Goal: Task Accomplishment & Management: Complete application form

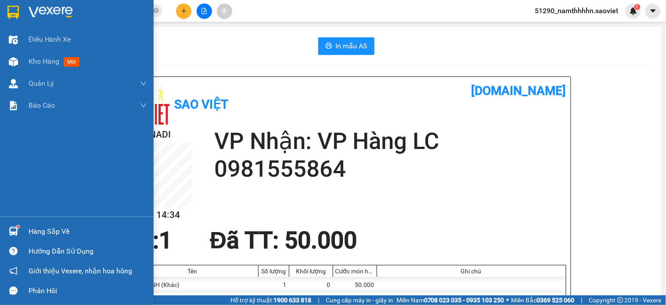
click at [12, 58] on img at bounding box center [13, 61] width 9 height 9
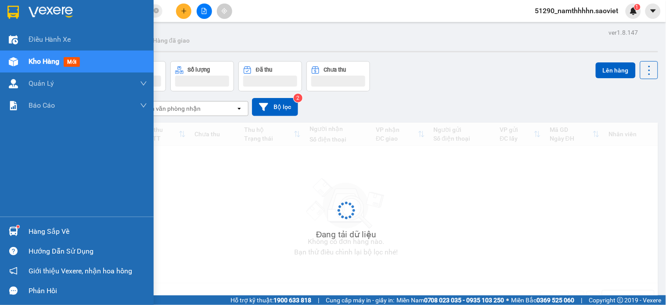
scroll to position [100, 0]
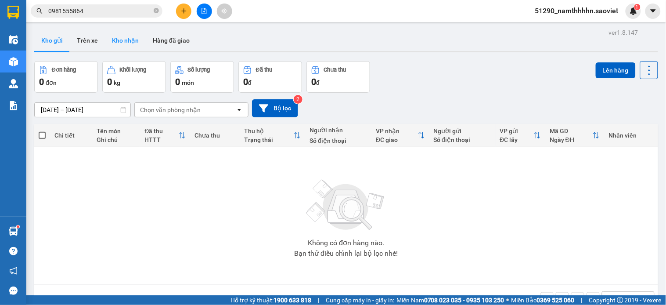
click at [108, 46] on button "Kho nhận" at bounding box center [125, 40] width 41 height 21
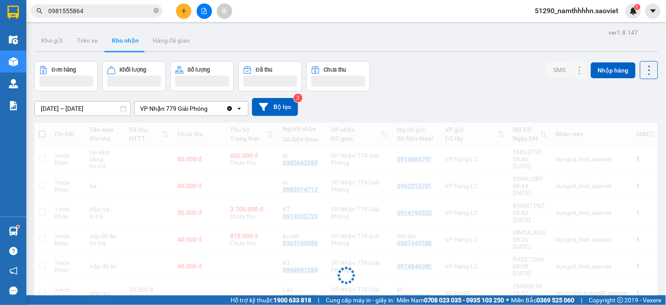
click at [185, 115] on div "VP Nhận 779 Giải Phóng" at bounding box center [180, 108] width 91 height 14
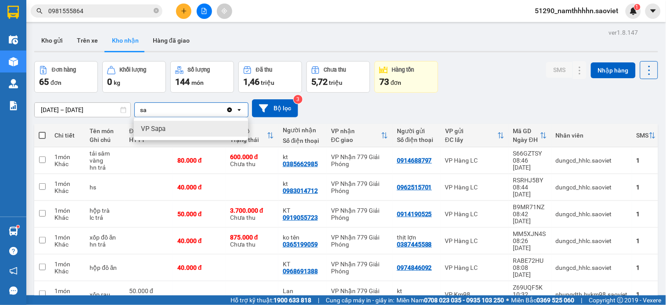
type input "sa"
click at [187, 130] on div "VP Sapa" at bounding box center [191, 129] width 114 height 16
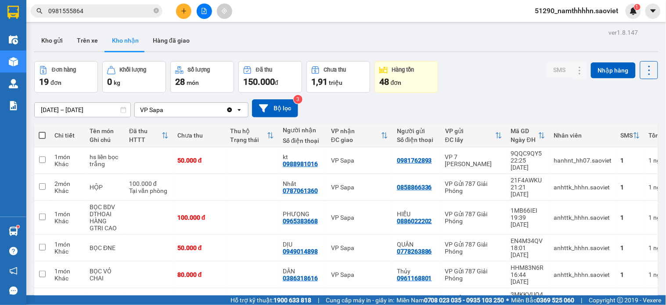
click at [73, 109] on input "[DATE] – [DATE]" at bounding box center [83, 110] width 96 height 14
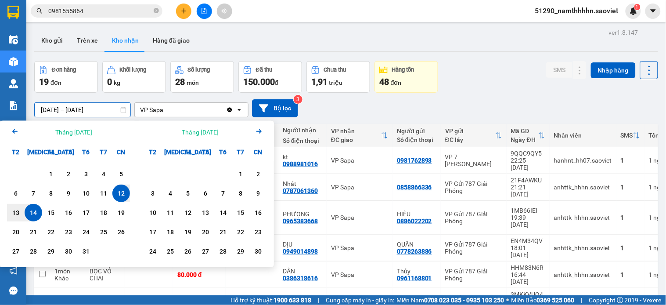
click at [14, 133] on icon "Previous month." at bounding box center [14, 131] width 5 height 4
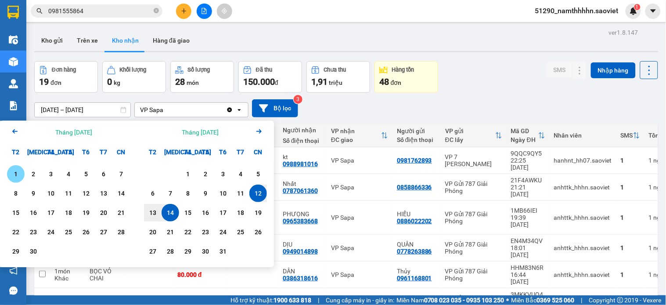
click at [11, 177] on div "1" at bounding box center [16, 174] width 12 height 11
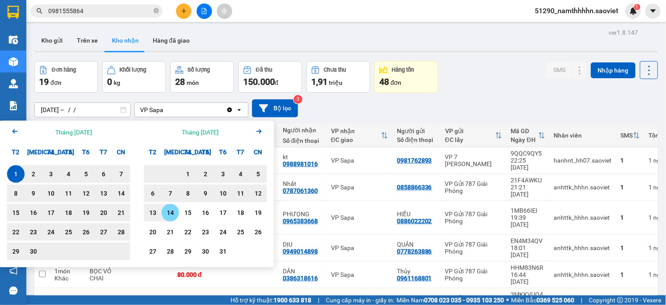
click at [165, 217] on div "14" at bounding box center [170, 212] width 12 height 11
click at [165, 217] on td at bounding box center [149, 218] width 48 height 34
type input "01/09/2025 – 14/10/2025"
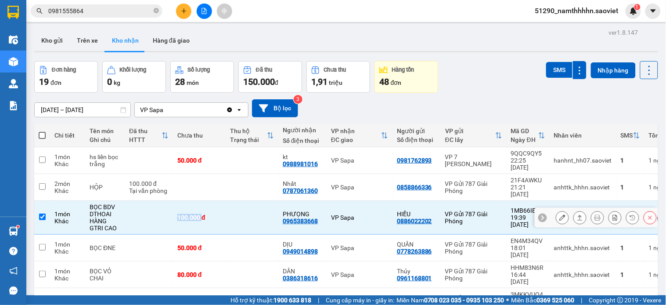
checkbox input "false"
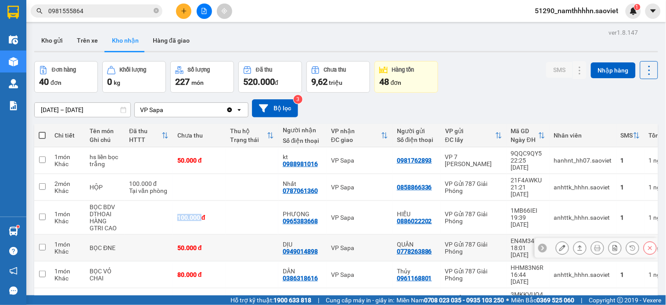
scroll to position [97, 0]
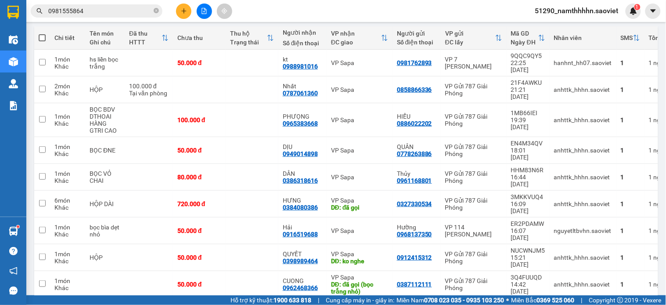
click at [625, 299] on div "Hỗ trợ kỹ thuật: 1900 633 818 | Cung cấp máy in - giấy in: Miền Nam 0708 023 03…" at bounding box center [331, 300] width 662 height 10
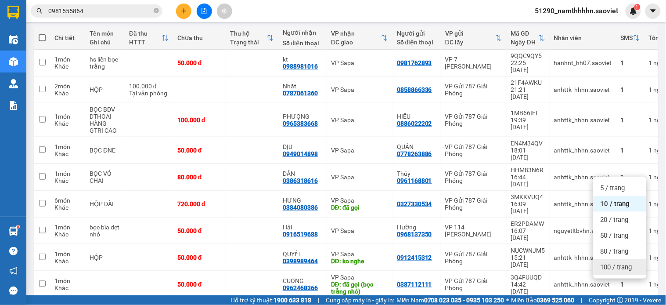
click at [620, 274] on div "100 / trang" at bounding box center [620, 267] width 53 height 16
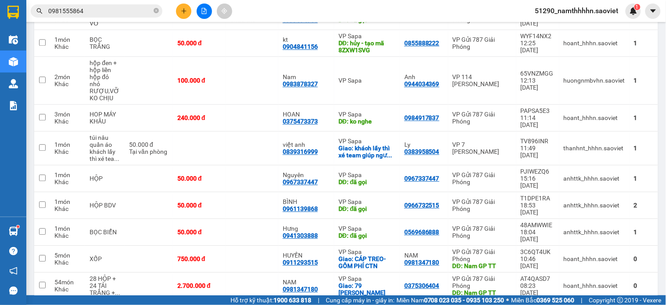
scroll to position [0, 0]
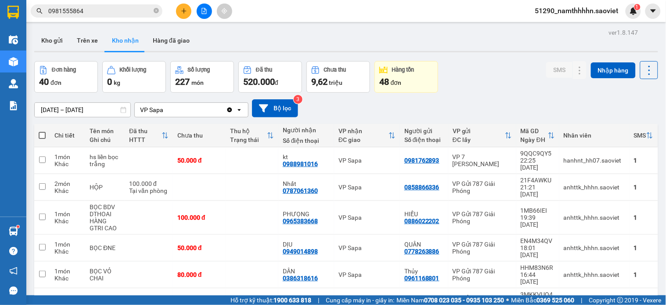
click at [83, 112] on input "01/09/2025 – 14/10/2025" at bounding box center [83, 110] width 96 height 14
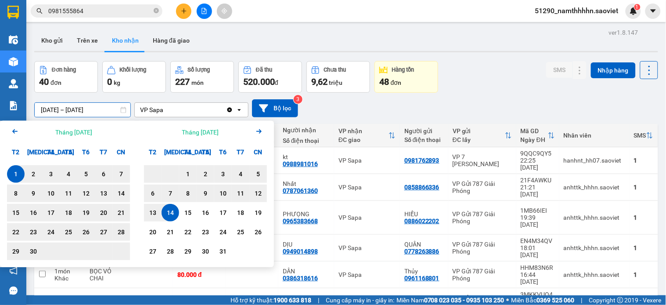
click at [195, 108] on div "VP Sapa" at bounding box center [180, 110] width 91 height 14
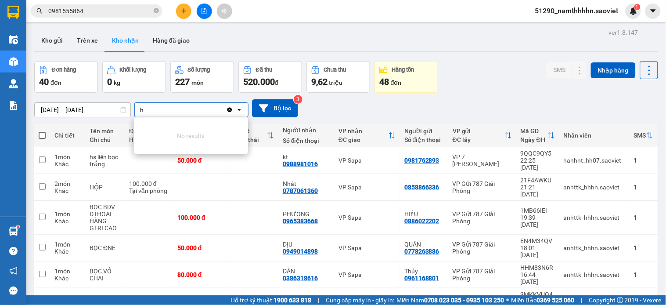
type input "ha"
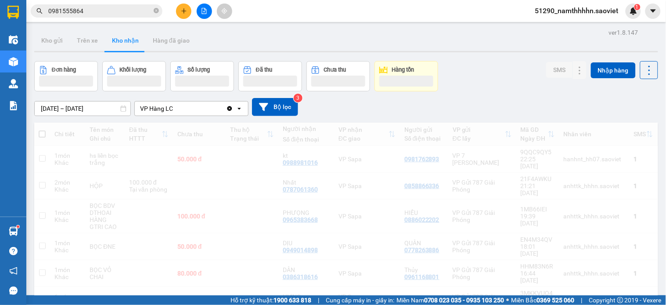
click at [133, 2] on div "Kết quả tìm kiếm ( 23 ) Bộ lọc Mã ĐH Trạng thái Món hàng Thu hộ Tổng cước Chưa …" at bounding box center [333, 11] width 666 height 22
click at [125, 12] on input "0981555864" at bounding box center [100, 11] width 104 height 10
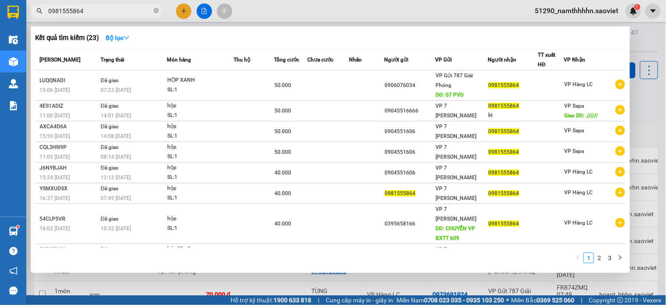
click at [383, 6] on div at bounding box center [333, 152] width 666 height 305
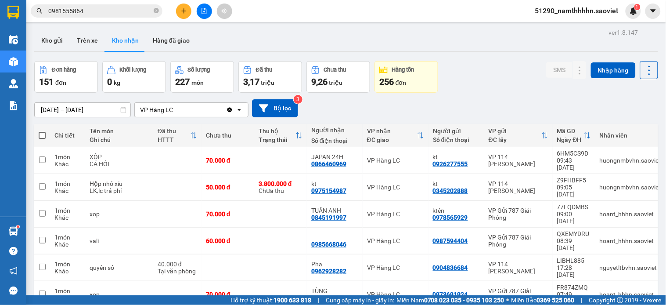
scroll to position [2362, 0]
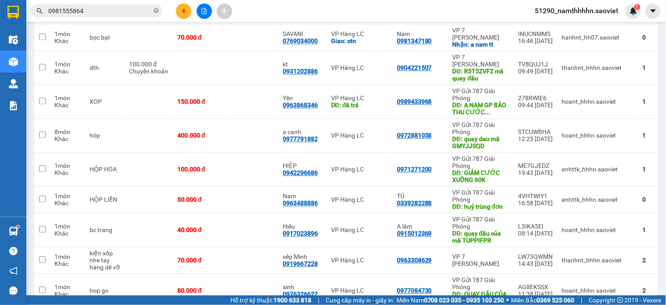
scroll to position [1336, 0]
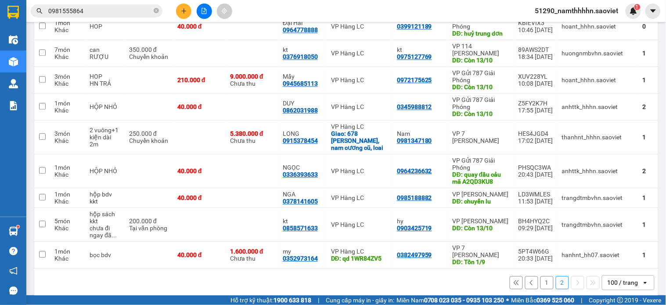
click at [542, 276] on button "1" at bounding box center [547, 282] width 13 height 13
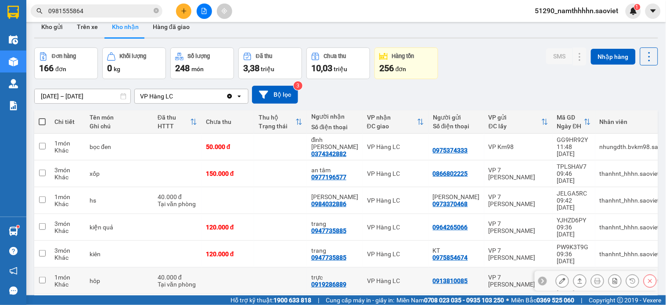
scroll to position [0, 0]
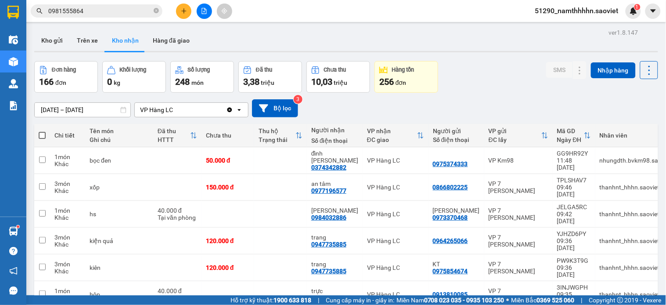
click at [172, 115] on div "VP Hàng LC" at bounding box center [180, 110] width 91 height 14
type input "779"
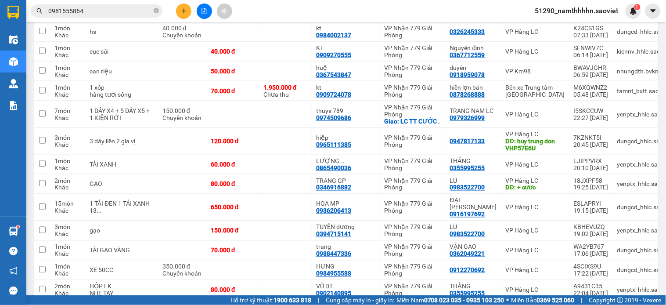
scroll to position [2404, 0]
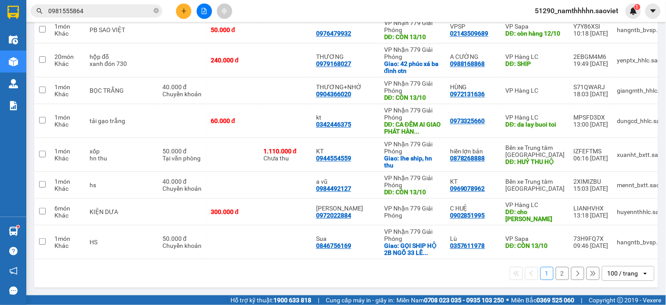
click at [559, 277] on button "2" at bounding box center [562, 273] width 13 height 13
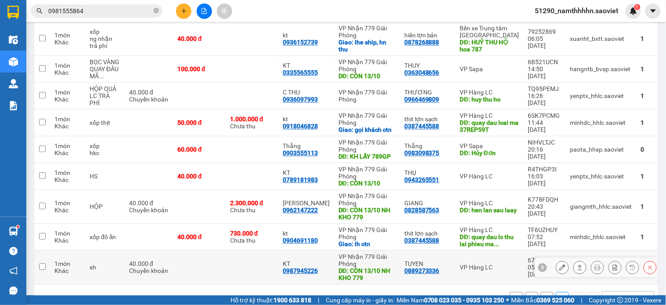
scroll to position [536, 0]
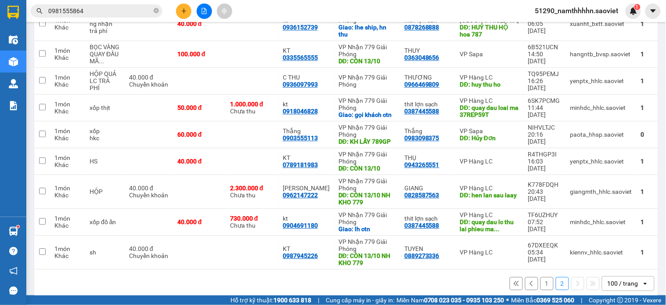
click at [541, 277] on button "1" at bounding box center [547, 283] width 13 height 13
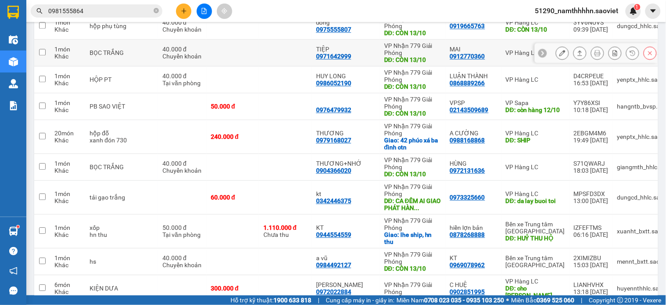
scroll to position [2160, 0]
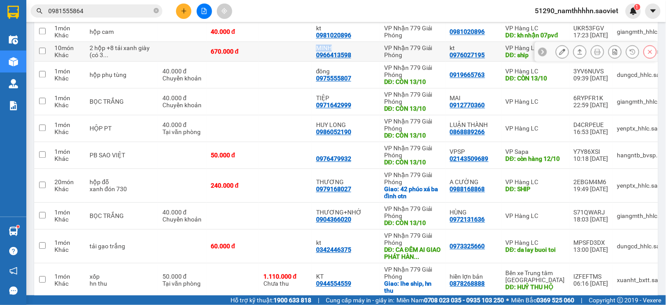
drag, startPoint x: 277, startPoint y: 177, endPoint x: 328, endPoint y: 169, distance: 51.1
click at [328, 61] on tr "10 món Khác 2 hộp +8 tải xanh giày (có 3 ... 670.000 đ MINH 0966413598 VP Nhận …" at bounding box center [393, 52] width 719 height 20
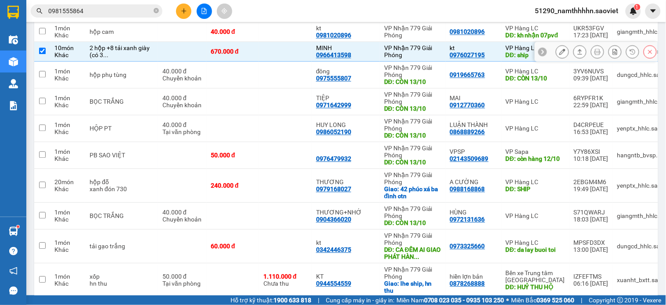
drag, startPoint x: 322, startPoint y: 177, endPoint x: 277, endPoint y: 178, distance: 45.2
click at [321, 61] on td "MINH 0966413598" at bounding box center [346, 52] width 68 height 20
checkbox input "true"
click at [316, 58] on div "0966413598" at bounding box center [333, 54] width 35 height 7
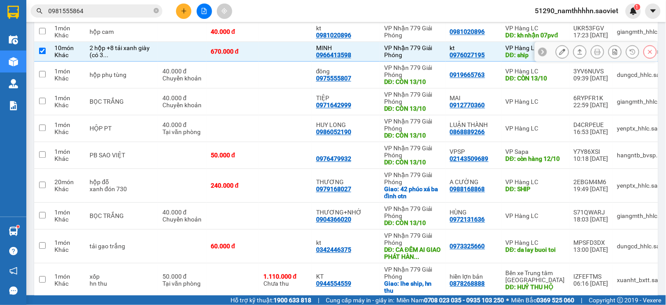
click at [316, 58] on div "0966413598" at bounding box center [333, 54] width 35 height 7
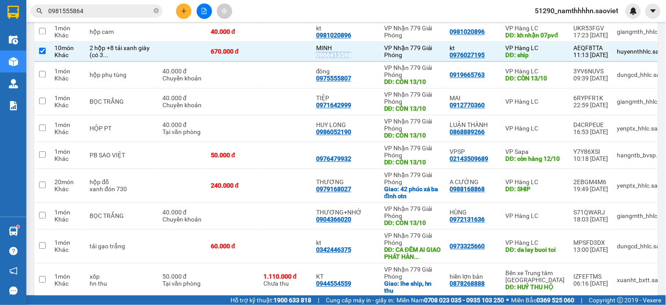
copy div "0966413598"
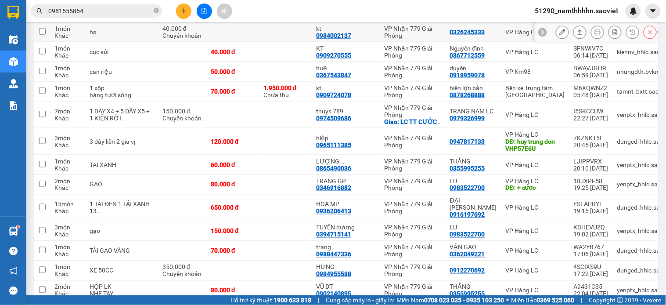
scroll to position [62, 0]
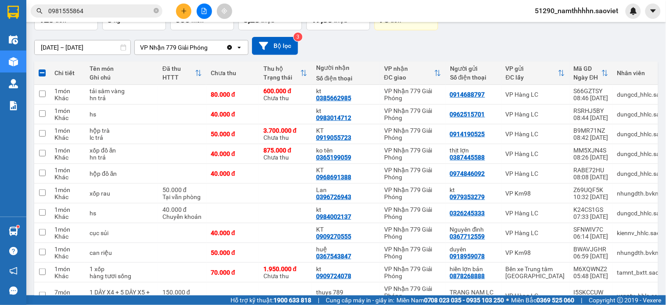
click at [107, 12] on input "0981555864" at bounding box center [100, 11] width 104 height 10
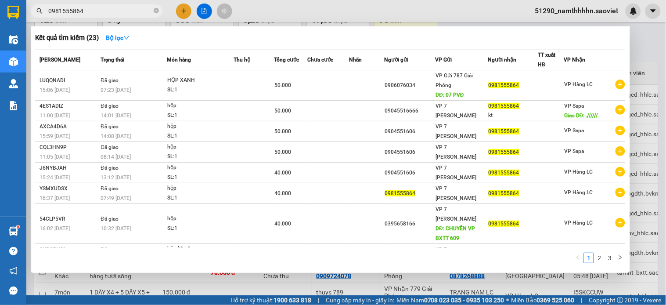
click at [436, 21] on div at bounding box center [333, 152] width 666 height 305
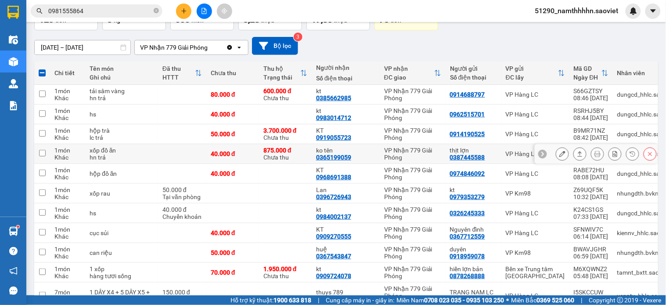
scroll to position [0, 0]
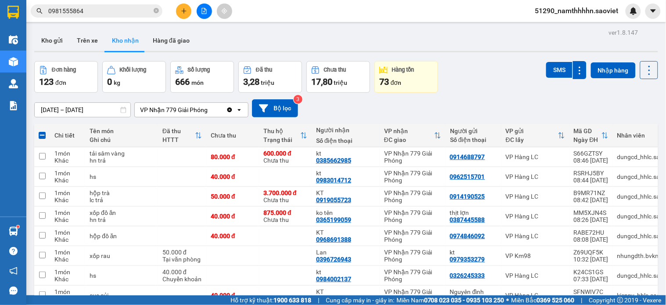
click at [185, 108] on div "VP Nhận 779 Giải Phóng" at bounding box center [174, 109] width 68 height 9
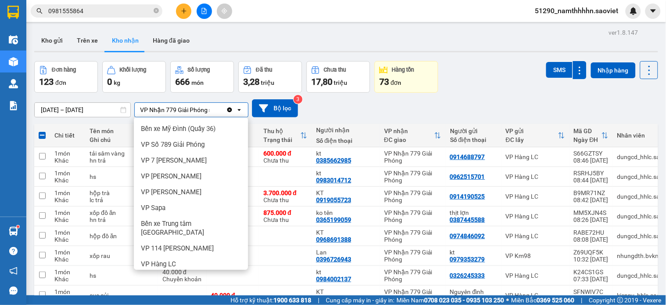
type input "sa"
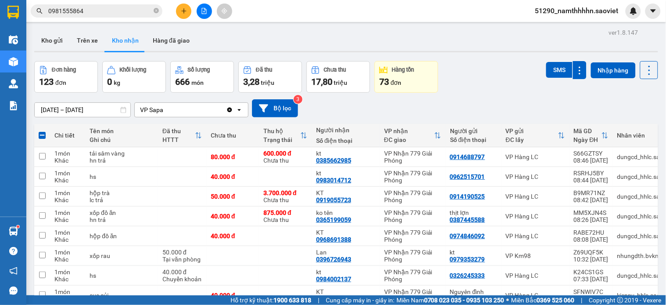
checkbox input "false"
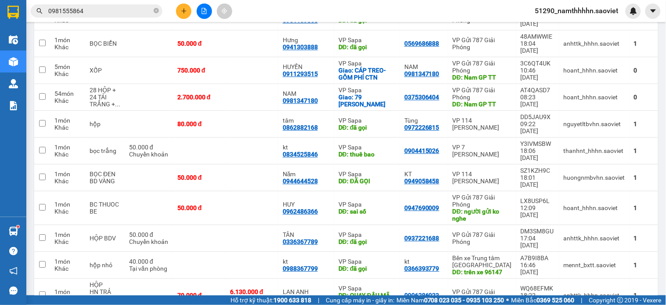
scroll to position [780, 0]
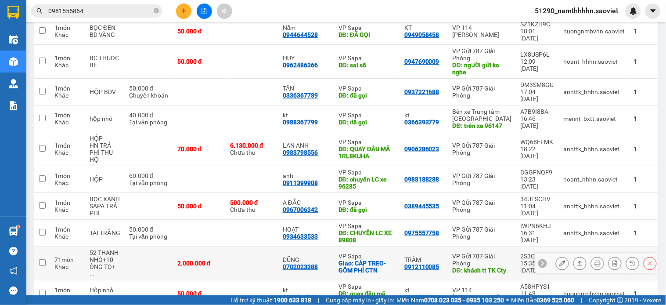
click at [559, 260] on icon at bounding box center [562, 263] width 6 height 6
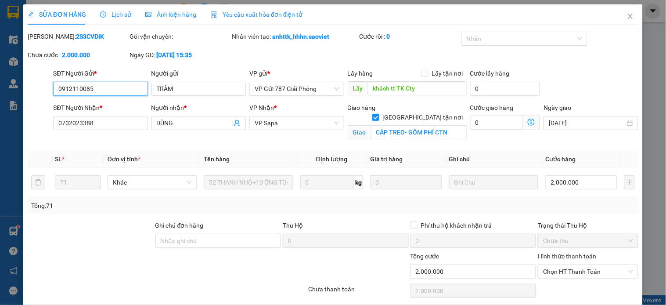
type input "0912110085"
type input "TRÂM"
type input "khách tt TK Cty"
type input "0702023388"
type input "DŨNG"
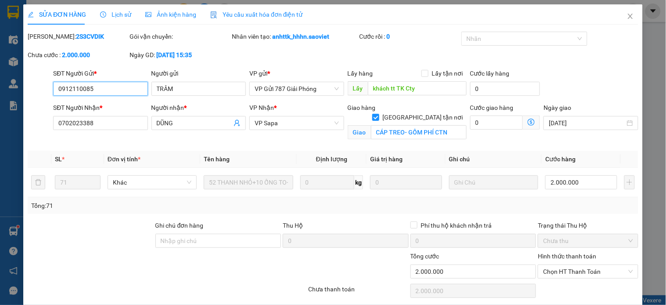
checkbox input "true"
type input "CÁP TREO- GỒM PHÍ CTN"
type input "0"
type input "2.000.000"
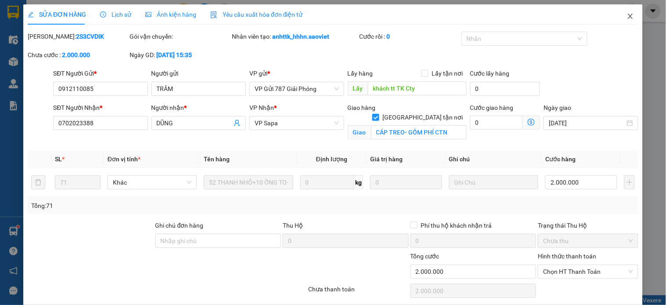
click at [626, 12] on span "Close" at bounding box center [630, 16] width 25 height 25
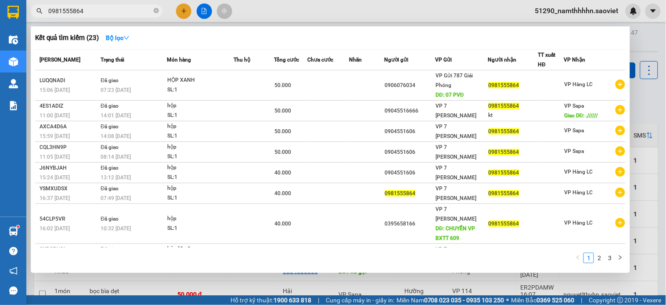
click at [103, 11] on input "0981555864" at bounding box center [100, 11] width 104 height 10
click at [252, 13] on div at bounding box center [333, 152] width 666 height 305
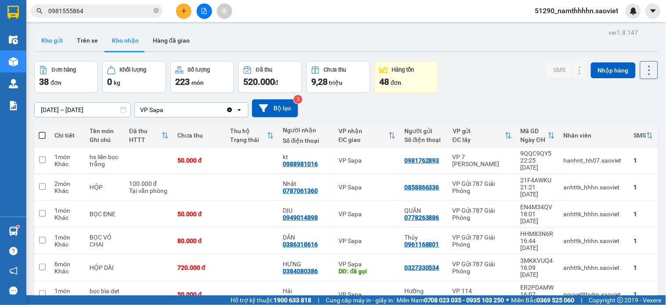
click at [62, 40] on button "Kho gửi" at bounding box center [52, 40] width 36 height 21
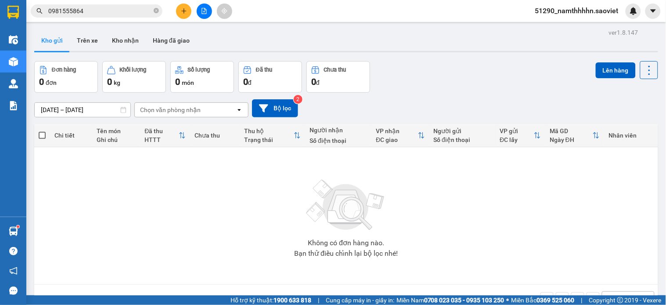
click at [87, 9] on input "0981555864" at bounding box center [100, 11] width 104 height 10
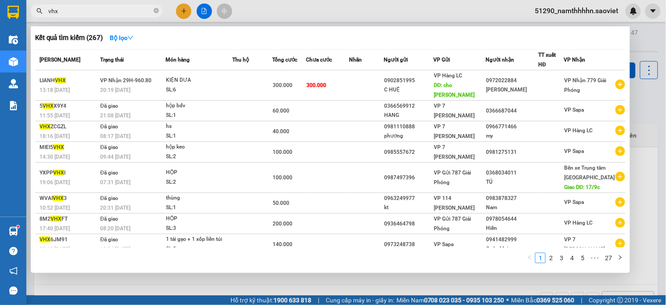
type input "vhx"
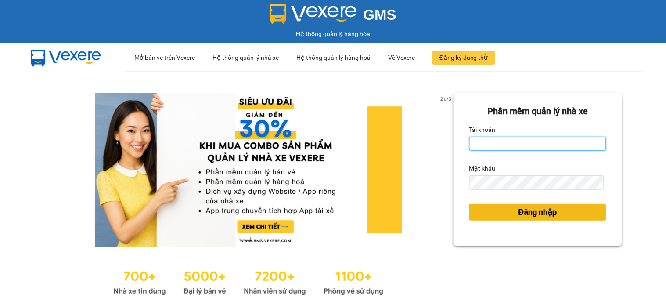
type input "namthhhhn.saoviet"
click at [508, 205] on button "Đăng nhập" at bounding box center [537, 212] width 137 height 17
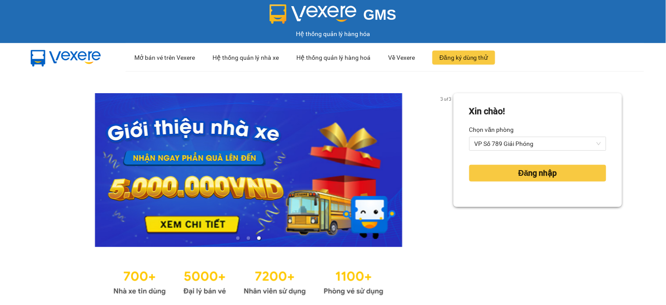
drag, startPoint x: 511, startPoint y: 164, endPoint x: 513, endPoint y: 154, distance: 9.8
click at [512, 155] on form "Xin chào! Chọn văn phòng VP Số 789 Giải Phóng Đăng nhập" at bounding box center [537, 150] width 137 height 91
click at [513, 154] on form "Xin chào! Chọn văn phòng VP Số 789 Giải Phóng Đăng nhập" at bounding box center [537, 150] width 137 height 91
click at [513, 145] on span "VP Số 789 Giải Phóng" at bounding box center [538, 143] width 126 height 13
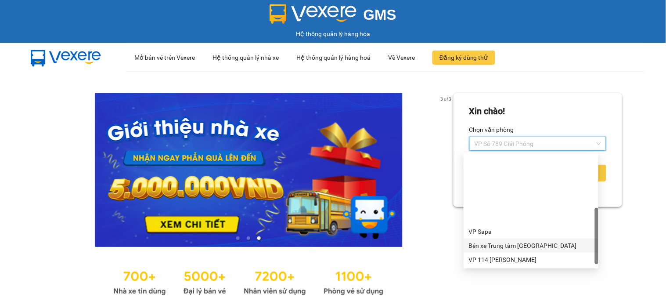
scroll to position [80, 0]
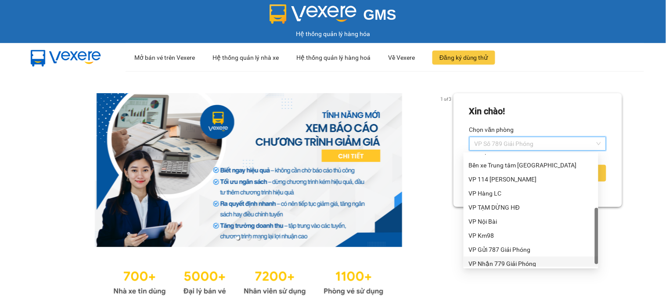
click at [519, 260] on div "VP Nhận 779 Giải Phóng" at bounding box center [531, 264] width 124 height 10
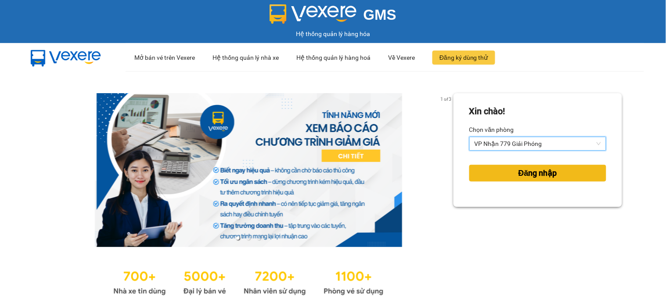
click at [520, 172] on span "Đăng nhập" at bounding box center [538, 173] width 39 height 12
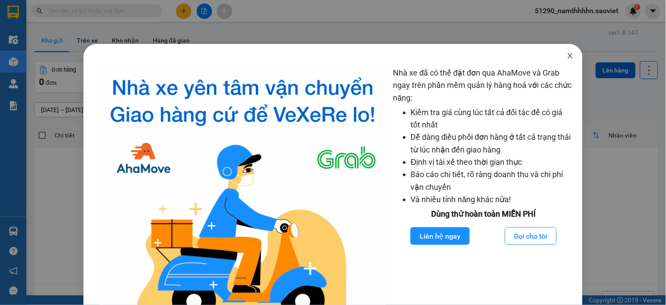
click at [569, 55] on span "Close" at bounding box center [570, 56] width 25 height 25
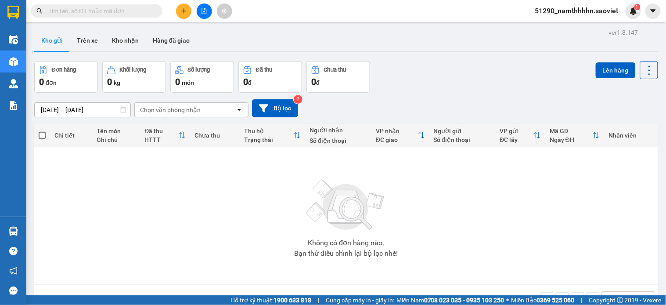
click at [100, 11] on input "text" at bounding box center [100, 11] width 104 height 10
paste input "509507371 Lor ips dol sitam 082+047 cons adipi elit 29 seddo 80 eiu 2351 TEM In…"
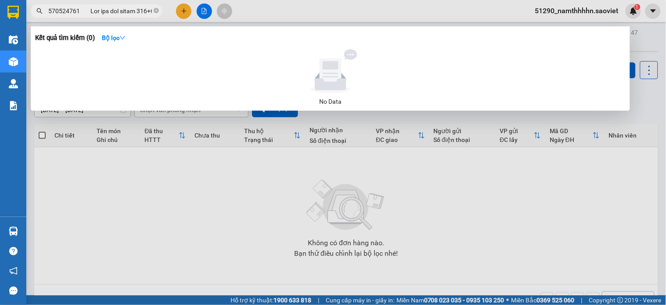
click at [119, 11] on input "text" at bounding box center [100, 11] width 104 height 10
paste input "0966413598"
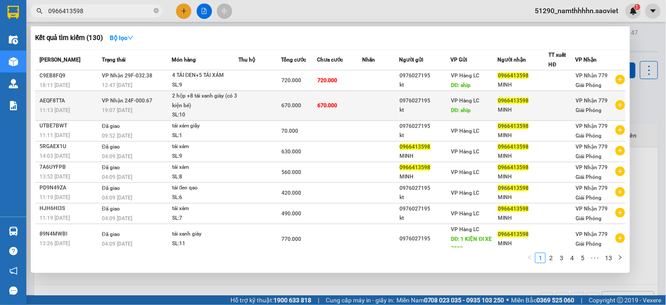
type input "0966413598"
click at [304, 107] on div "670.000" at bounding box center [298, 106] width 35 height 10
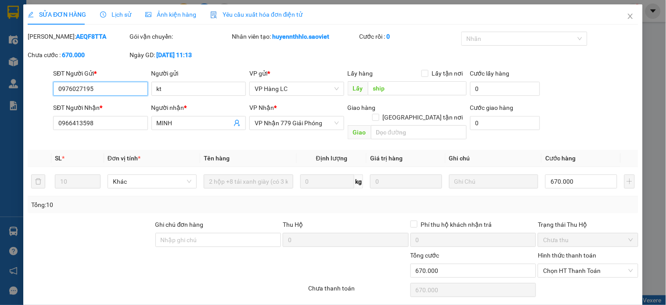
type input "0976027195"
type input "kt"
type input "ship"
type input "0966413598"
type input "MINH"
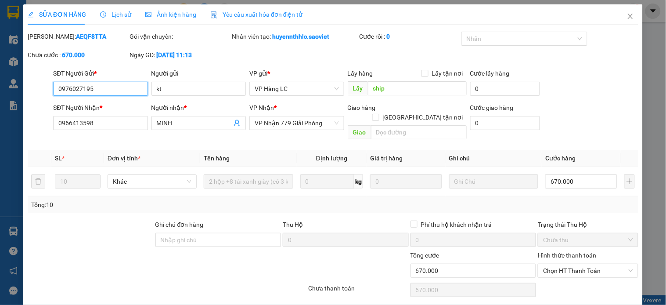
type input "0"
type input "670.000"
click at [571, 264] on span "Chọn HT Thanh Toán" at bounding box center [588, 270] width 90 height 13
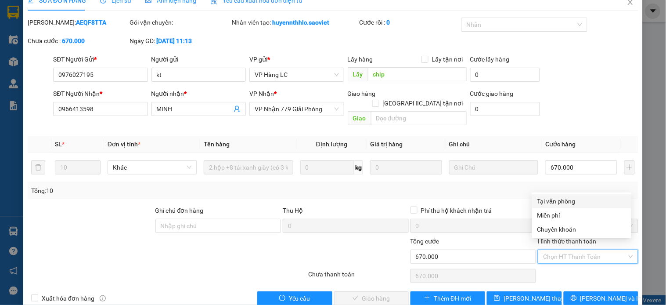
scroll to position [22, 0]
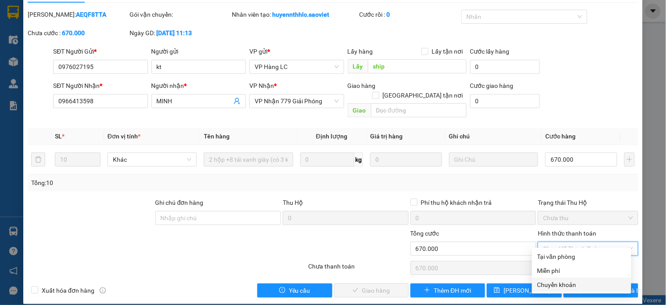
click at [552, 281] on div "Chuyển khoản" at bounding box center [581, 285] width 89 height 10
type input "0"
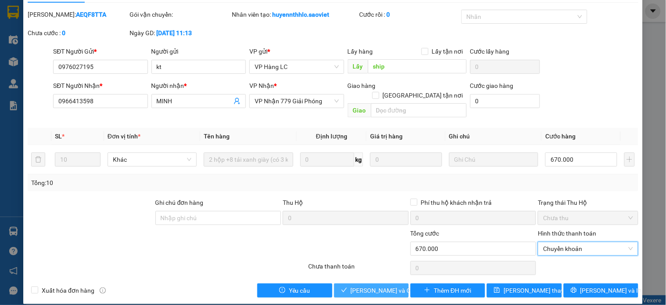
click at [364, 285] on span "[PERSON_NAME] và Giao hàng" at bounding box center [393, 290] width 84 height 10
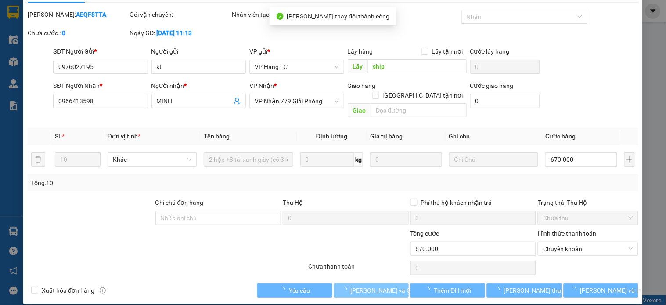
scroll to position [0, 0]
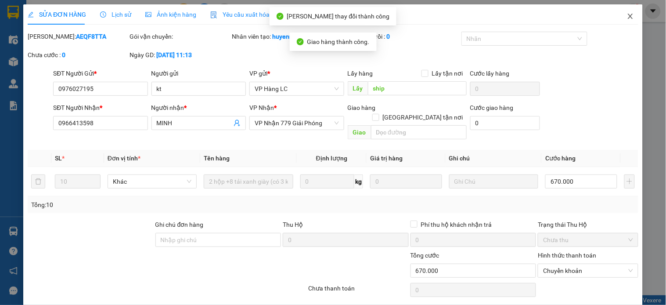
click at [628, 18] on icon "close" at bounding box center [630, 16] width 5 height 5
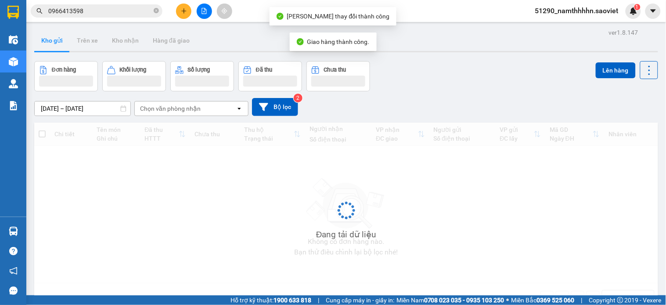
drag, startPoint x: 98, startPoint y: 9, endPoint x: 221, endPoint y: 36, distance: 126.3
click at [98, 9] on input "0966413598" at bounding box center [100, 11] width 104 height 10
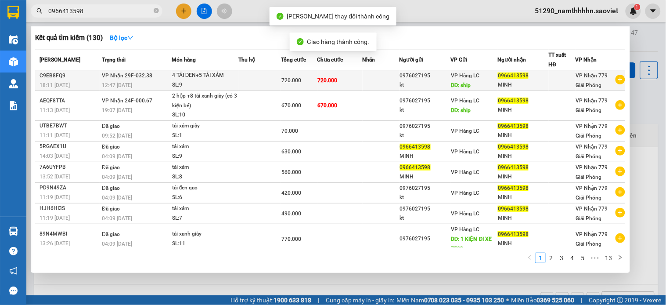
click at [264, 78] on td at bounding box center [259, 80] width 43 height 21
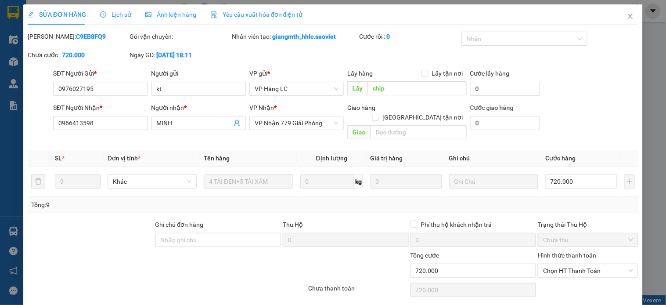
type input "0976027195"
type input "kt"
type input "ship"
type input "0966413598"
type input "MINH"
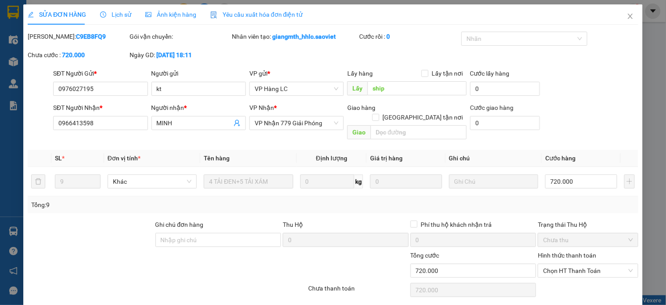
type input "0"
type input "720.000"
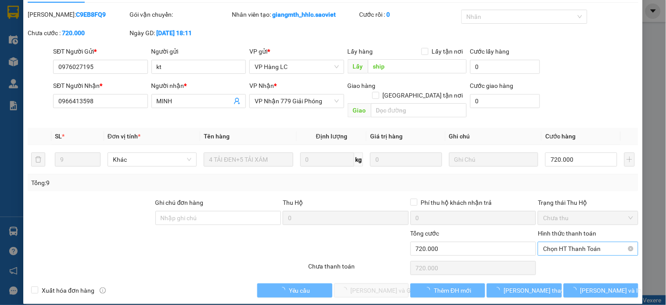
click at [558, 245] on input "Hình thức thanh toán" at bounding box center [584, 248] width 83 height 13
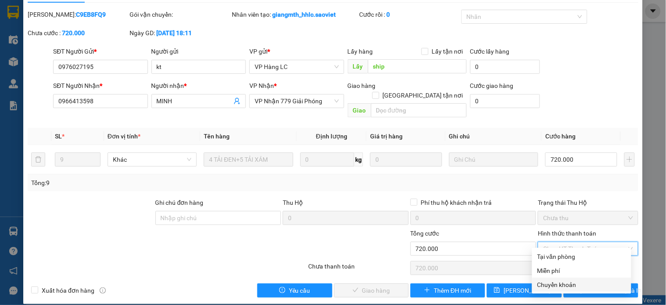
drag, startPoint x: 555, startPoint y: 281, endPoint x: 423, endPoint y: 283, distance: 131.7
click at [555, 282] on div "Chuyển khoản" at bounding box center [581, 285] width 89 height 10
type input "0"
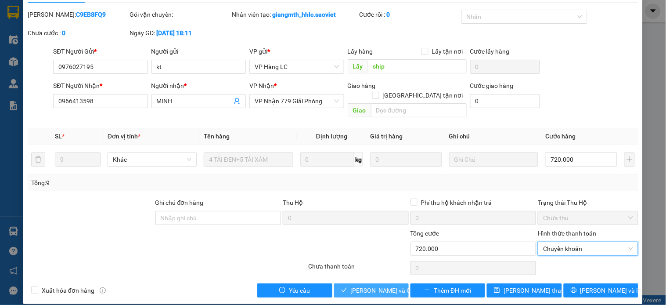
click at [344, 287] on span "check" at bounding box center [344, 290] width 6 height 7
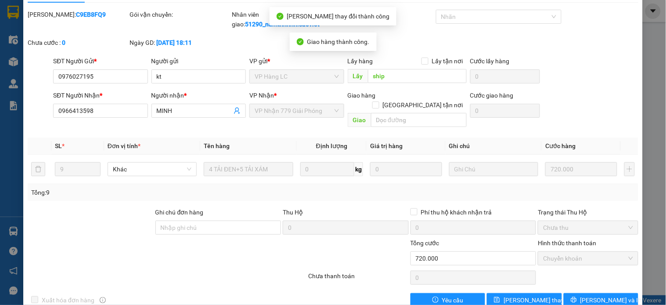
scroll to position [0, 0]
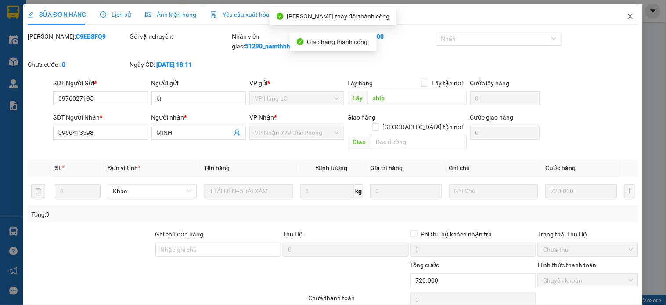
click at [625, 25] on span "Close" at bounding box center [630, 16] width 25 height 25
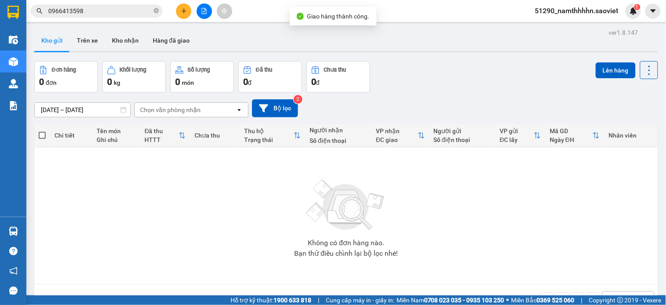
click at [81, 10] on input "0966413598" at bounding box center [100, 11] width 104 height 10
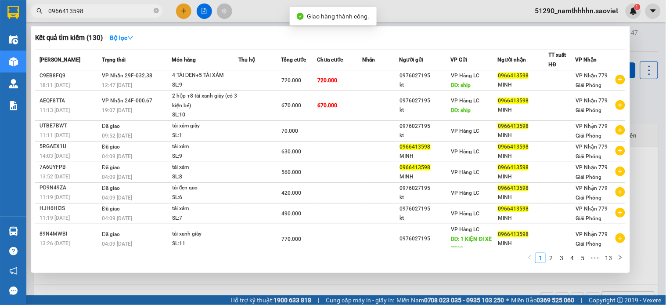
drag, startPoint x: 81, startPoint y: 10, endPoint x: 85, endPoint y: 7, distance: 5.1
click at [82, 9] on input "0966413598" at bounding box center [100, 11] width 104 height 10
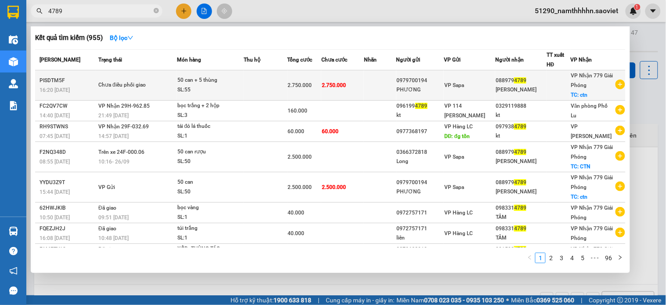
type input "4789"
click at [242, 92] on div "SL: 55" at bounding box center [210, 90] width 66 height 10
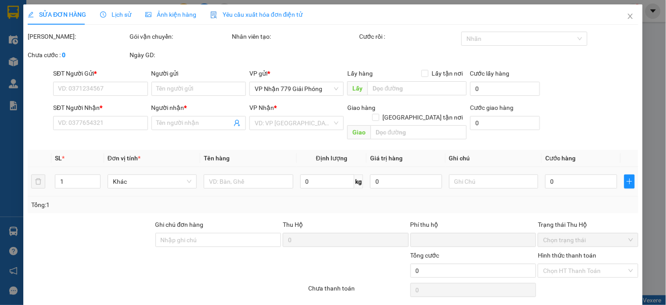
type input "0979700194"
type input "PHƯƠNG"
type input "0889794789"
type input "[PERSON_NAME]"
checkbox input "true"
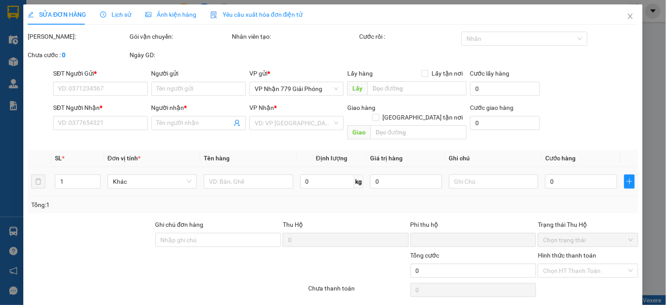
type input "ctn"
type input "0"
type input "2.750.000"
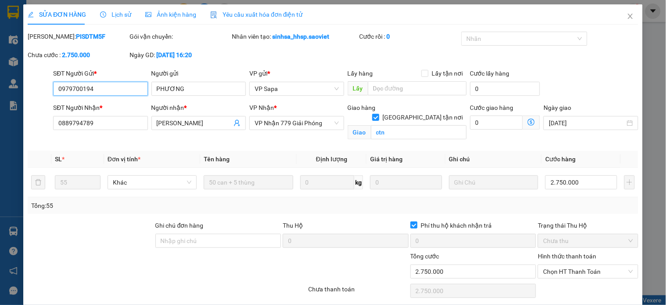
scroll to position [18, 0]
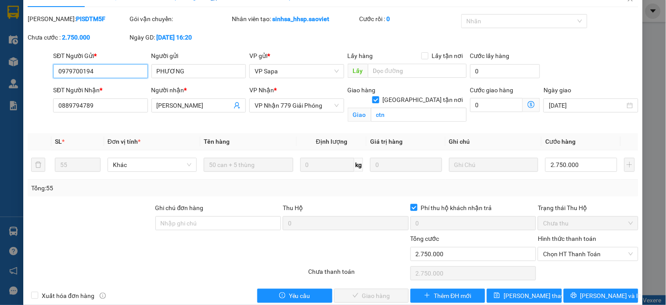
click at [555, 248] on span "Chọn HT Thanh Toán" at bounding box center [588, 253] width 90 height 13
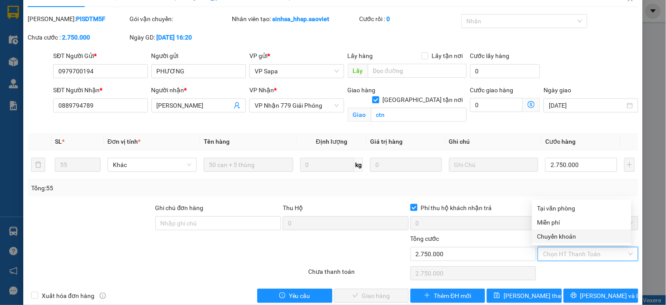
click at [555, 235] on div "Chuyển khoản" at bounding box center [581, 236] width 89 height 10
type input "0"
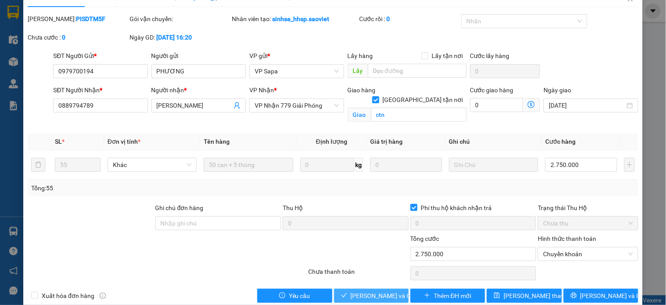
click at [362, 292] on span "[PERSON_NAME] và Giao hàng" at bounding box center [393, 296] width 84 height 10
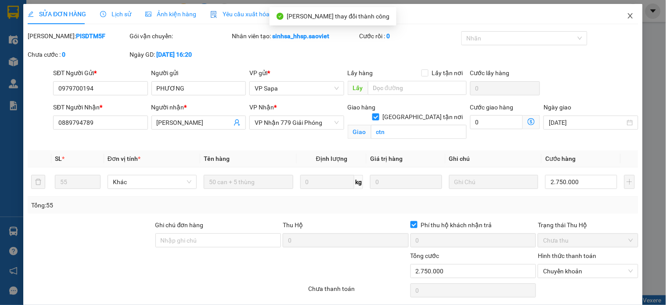
scroll to position [0, 0]
click at [628, 14] on icon "close" at bounding box center [630, 16] width 5 height 5
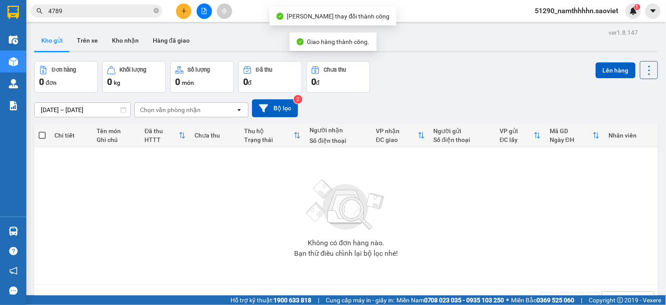
click at [76, 11] on input "4789" at bounding box center [100, 11] width 104 height 10
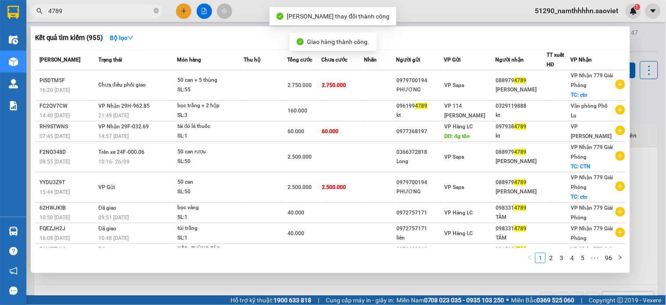
click at [76, 11] on input "4789" at bounding box center [100, 11] width 104 height 10
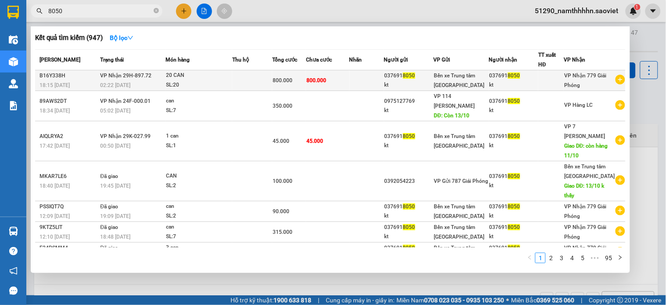
type input "8050"
click at [415, 78] on span "8050" at bounding box center [409, 75] width 12 height 6
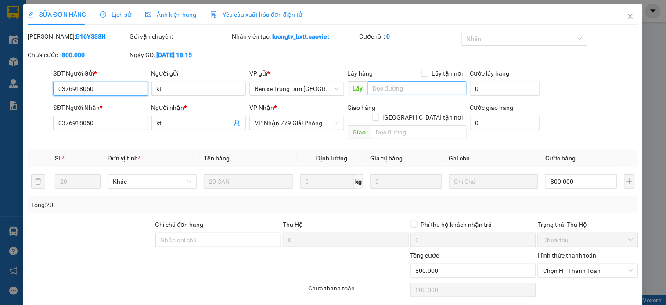
type input "0376918050"
type input "kt"
type input "0376918050"
type input "kt"
type input "0"
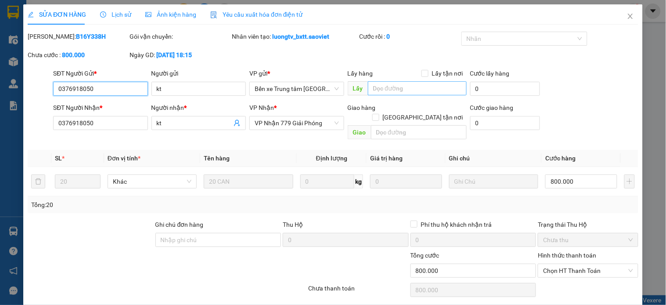
type input "800.000"
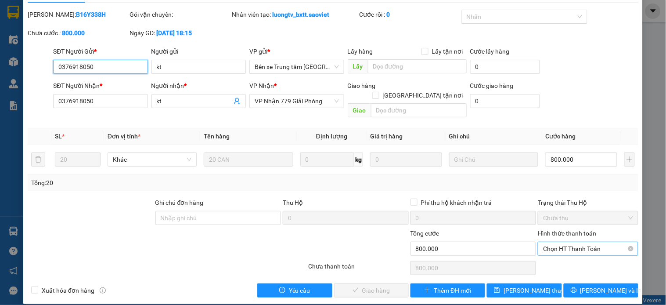
click at [556, 242] on span "Chọn HT Thanh Toán" at bounding box center [588, 248] width 90 height 13
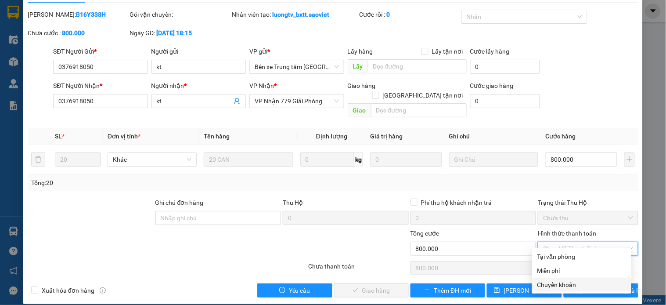
click at [565, 278] on div "Chuyển khoản" at bounding box center [581, 285] width 99 height 14
type input "0"
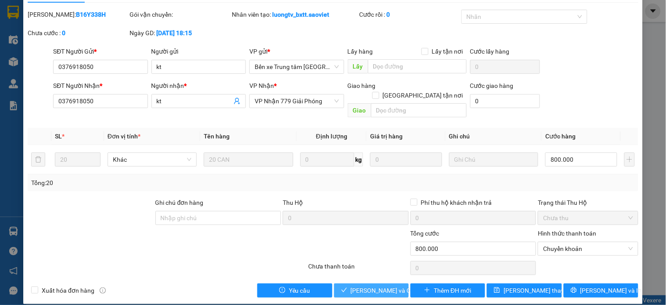
click at [366, 285] on span "[PERSON_NAME] và Giao hàng" at bounding box center [393, 290] width 84 height 10
